Goal: Use online tool/utility

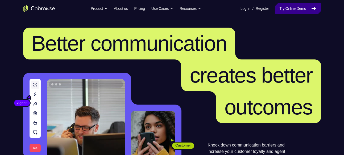
click at [281, 13] on link "Try Online Demo" at bounding box center [298, 8] width 46 height 11
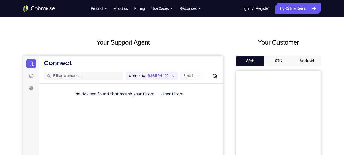
scroll to position [14, 0]
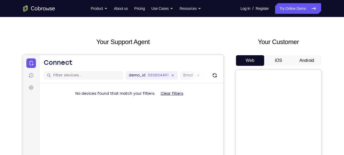
click at [306, 60] on button "Android" at bounding box center [307, 60] width 28 height 11
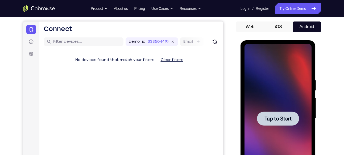
scroll to position [0, 0]
click at [281, 117] on span "Tap to Start" at bounding box center [277, 118] width 27 height 5
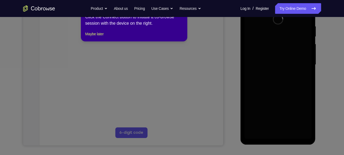
scroll to position [102, 0]
click at [94, 36] on div "1 of 8 × Click the Connect button to initiate a co-browse session with the devi…" at bounding box center [134, 21] width 106 height 42
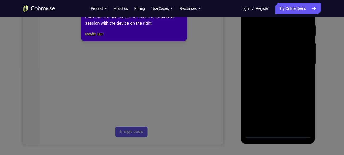
click at [96, 37] on button "Maybe later" at bounding box center [94, 34] width 18 height 6
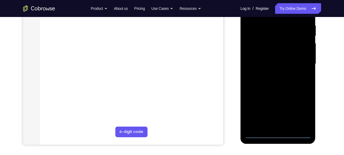
click at [280, 136] on div at bounding box center [277, 64] width 67 height 149
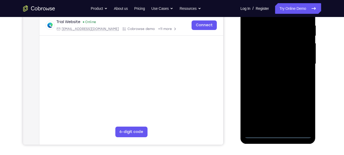
click at [299, 110] on div at bounding box center [277, 64] width 67 height 149
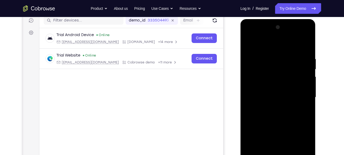
click at [280, 47] on div at bounding box center [277, 97] width 67 height 149
click at [301, 96] on div at bounding box center [277, 97] width 67 height 149
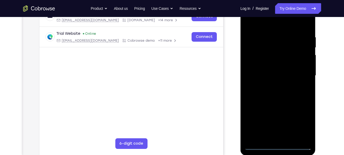
scroll to position [93, 0]
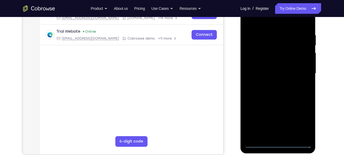
click at [274, 85] on div at bounding box center [277, 73] width 67 height 149
click at [287, 76] on div at bounding box center [277, 73] width 67 height 149
click at [272, 61] on div at bounding box center [277, 73] width 67 height 149
click at [272, 68] on div at bounding box center [277, 73] width 67 height 149
click at [272, 90] on div at bounding box center [277, 73] width 67 height 149
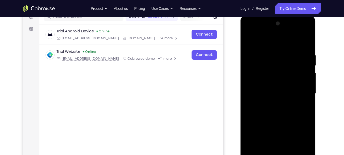
scroll to position [70, 0]
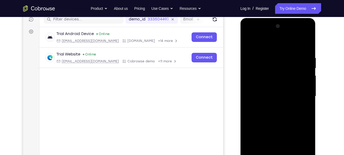
click at [248, 44] on div at bounding box center [277, 96] width 67 height 149
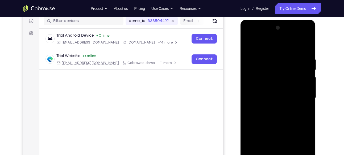
scroll to position [0, 0]
